Goal: Use online tool/utility: Use online tool/utility

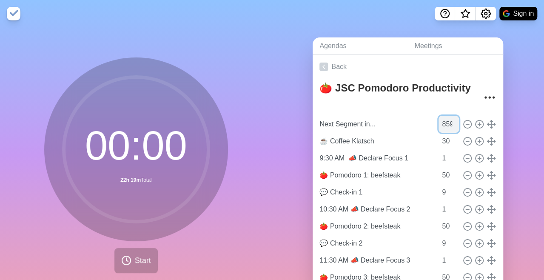
click at [438, 122] on input "859" at bounding box center [448, 124] width 20 height 17
type input "72"
click at [135, 255] on span "Start" at bounding box center [143, 260] width 16 height 11
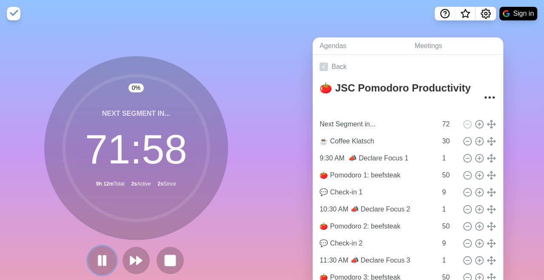
click at [103, 264] on rect at bounding box center [104, 259] width 3 height 9
click at [99, 264] on icon at bounding box center [102, 260] width 14 height 14
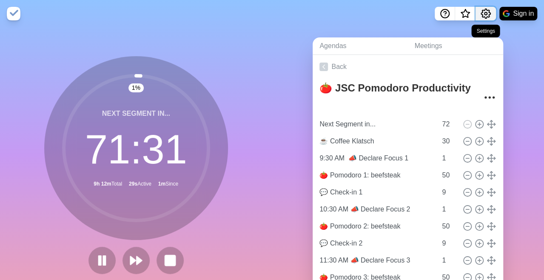
click at [482, 13] on icon "Settings" at bounding box center [485, 14] width 10 height 10
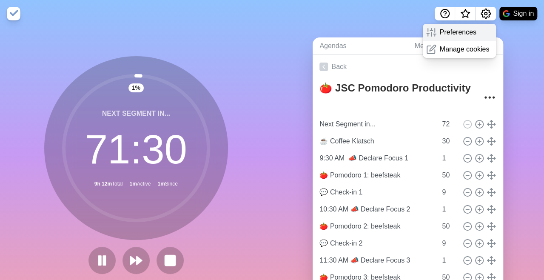
click at [452, 29] on p "Preferences" at bounding box center [458, 32] width 37 height 10
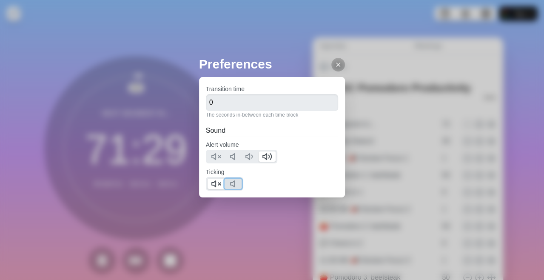
click at [228, 183] on button at bounding box center [232, 184] width 17 height 10
click at [213, 187] on icon at bounding box center [216, 184] width 10 height 10
click at [331, 65] on div at bounding box center [338, 65] width 14 height 14
